Goal: Navigation & Orientation: Find specific page/section

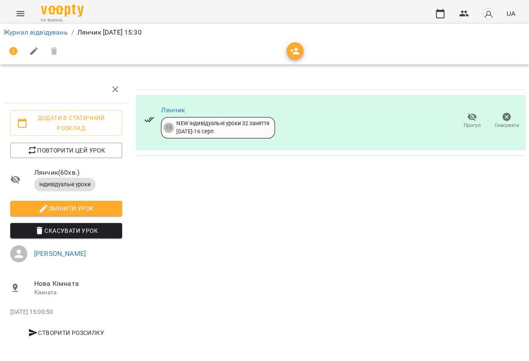
click at [53, 36] on li "Журнал відвідувань" at bounding box center [35, 32] width 65 height 10
click at [53, 33] on link "Журнал відвідувань" at bounding box center [35, 32] width 65 height 8
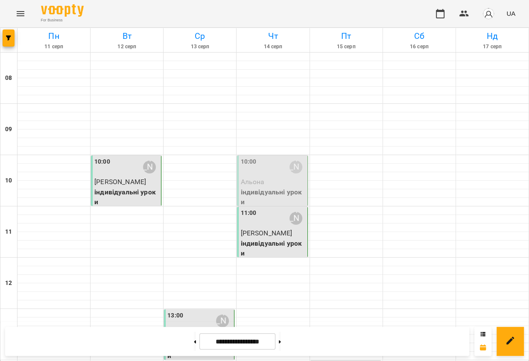
scroll to position [103, 0]
click at [26, 21] on button "Menu" at bounding box center [20, 13] width 21 height 21
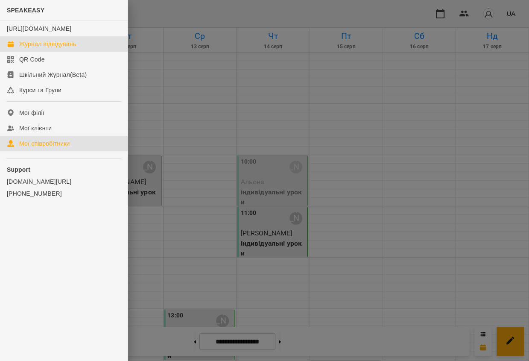
click at [39, 147] on link "Мої співробітники" at bounding box center [64, 143] width 128 height 15
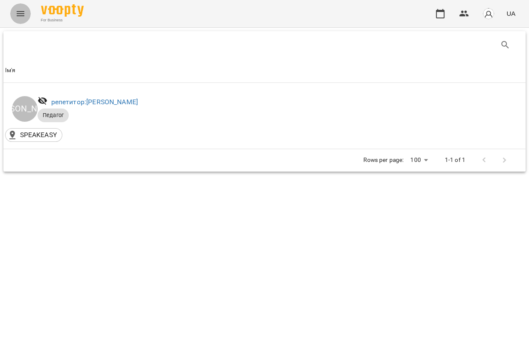
click at [26, 17] on button "Menu" at bounding box center [20, 13] width 21 height 21
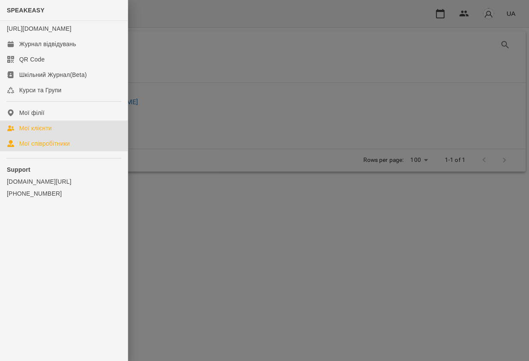
click at [25, 132] on div "Мої клієнти" at bounding box center [35, 128] width 32 height 9
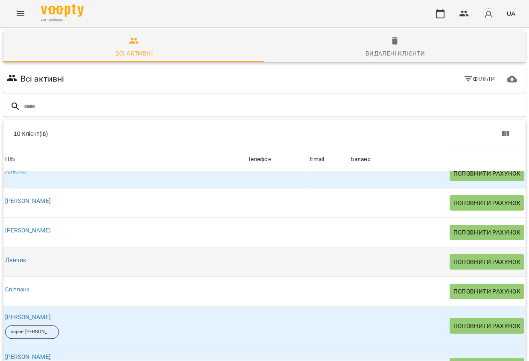
scroll to position [74, 0]
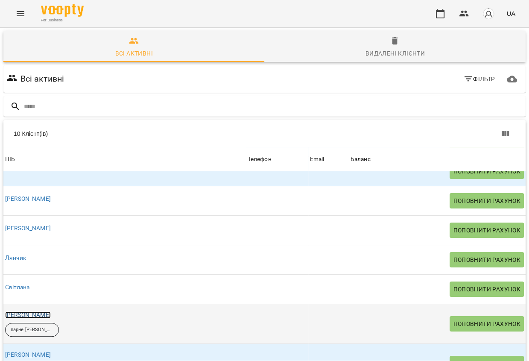
click at [14, 312] on link "[PERSON_NAME]" at bounding box center [28, 315] width 46 height 7
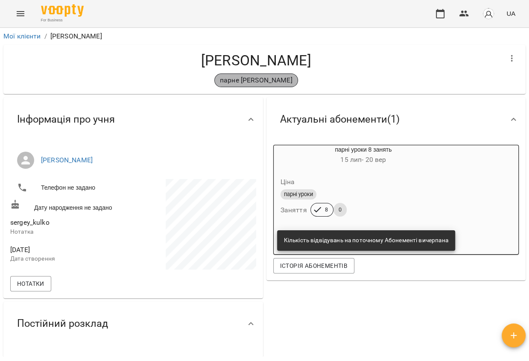
click at [261, 79] on p "парне [PERSON_NAME]" at bounding box center [256, 80] width 73 height 10
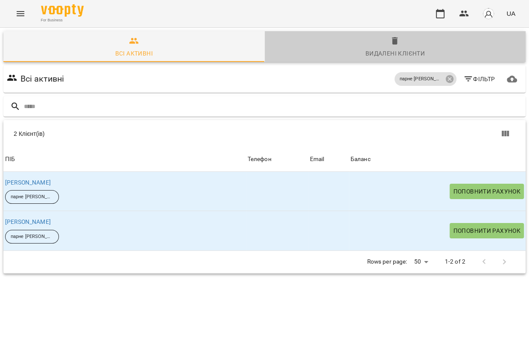
click at [422, 46] on span "Видалені клієнти" at bounding box center [395, 47] width 251 height 23
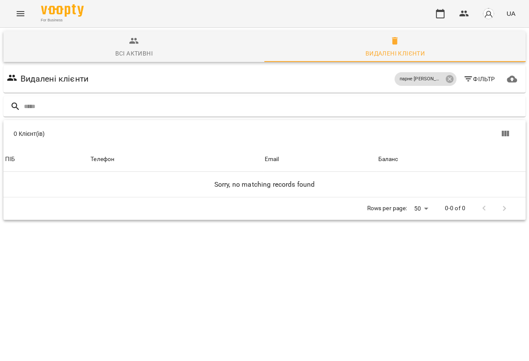
click at [148, 59] on button "Всі активні" at bounding box center [134, 46] width 262 height 31
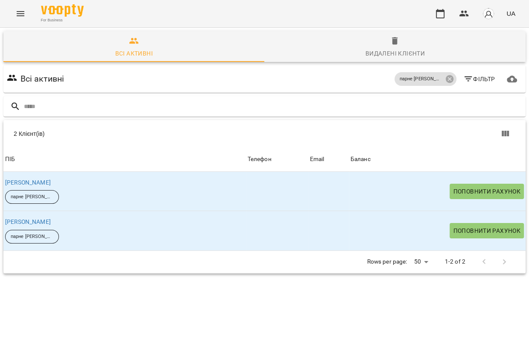
click at [24, 16] on icon "Menu" at bounding box center [20, 14] width 10 height 10
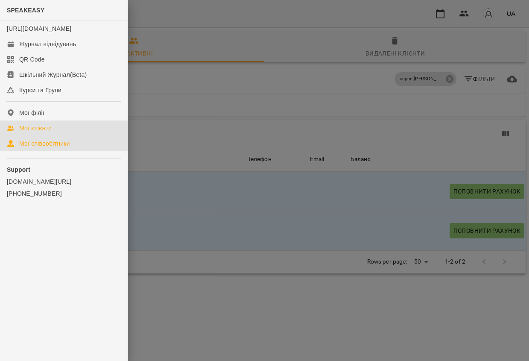
click at [43, 148] on div "Мої співробітники" at bounding box center [44, 143] width 51 height 9
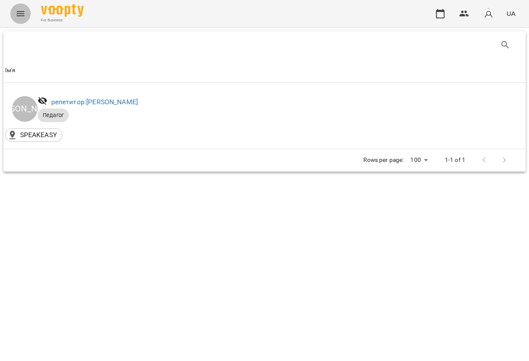
click at [24, 16] on icon "Menu" at bounding box center [20, 14] width 10 height 10
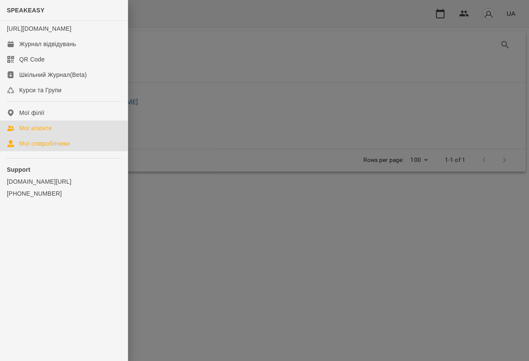
click at [27, 132] on div "Мої клієнти" at bounding box center [35, 128] width 32 height 9
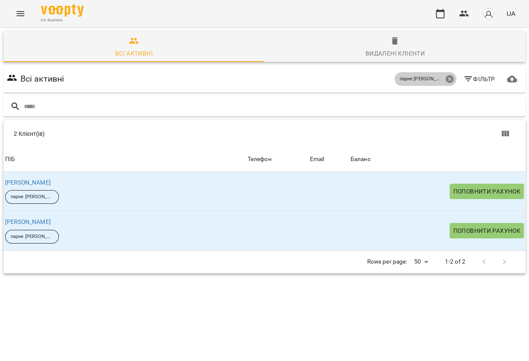
click at [454, 80] on icon at bounding box center [449, 78] width 9 height 9
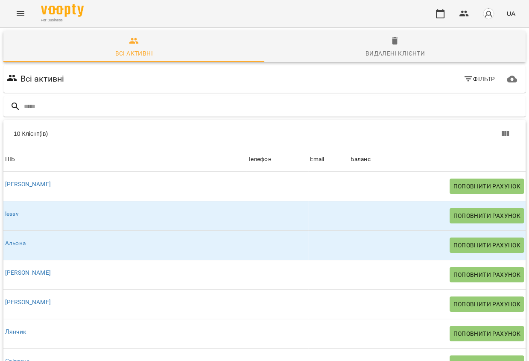
click at [405, 41] on span "Видалені клієнти" at bounding box center [395, 47] width 251 height 23
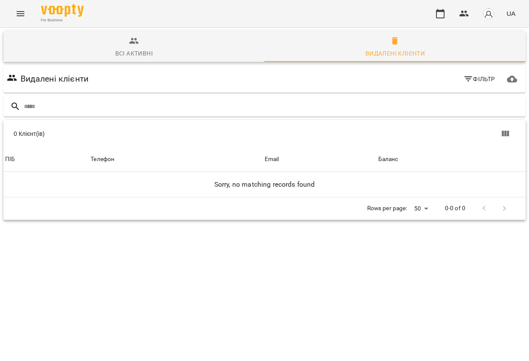
click at [161, 52] on span "Всі активні" at bounding box center [134, 47] width 251 height 23
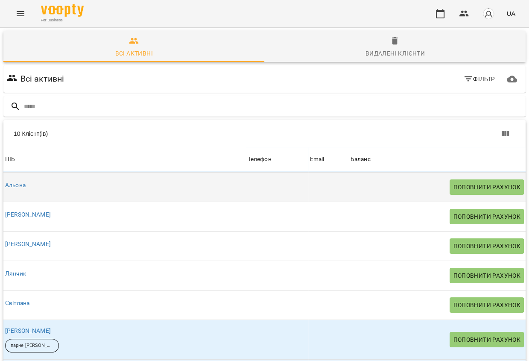
scroll to position [61, 0]
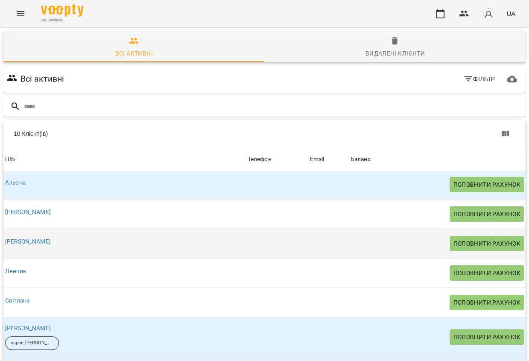
click at [114, 238] on div "[PERSON_NAME]" at bounding box center [124, 242] width 243 height 12
click at [15, 244] on div "[PERSON_NAME]" at bounding box center [27, 242] width 49 height 12
click at [15, 241] on link "[PERSON_NAME]" at bounding box center [28, 241] width 46 height 7
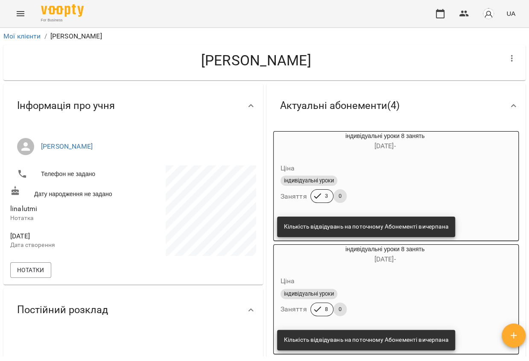
click at [21, 15] on icon "Menu" at bounding box center [20, 14] width 10 height 10
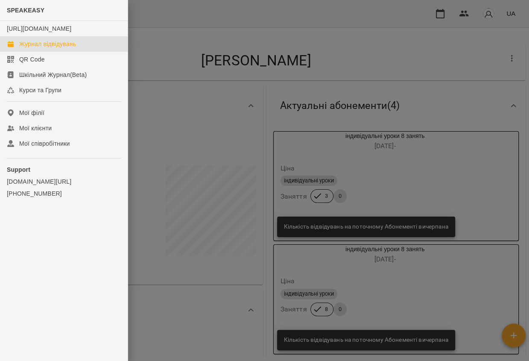
click at [38, 48] on div "Журнал відвідувань" at bounding box center [47, 44] width 57 height 9
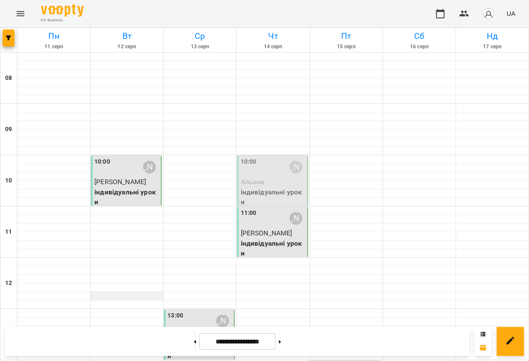
scroll to position [379, 0]
